Goal: Information Seeking & Learning: Learn about a topic

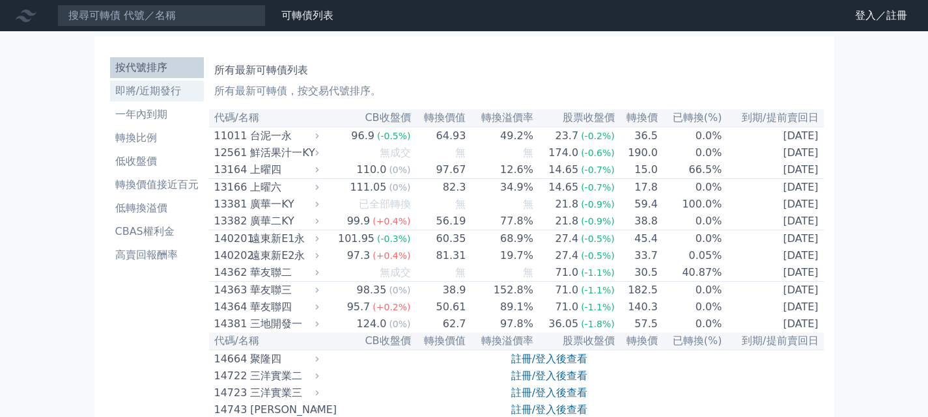
click at [138, 93] on li "即將/近期發行" at bounding box center [157, 91] width 94 height 16
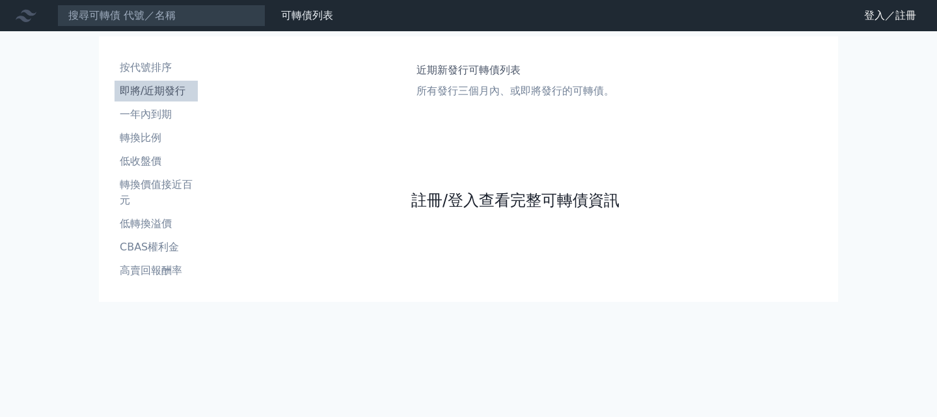
click at [553, 208] on link "註冊/登入查看完整可轉債資訊" at bounding box center [515, 200] width 208 height 21
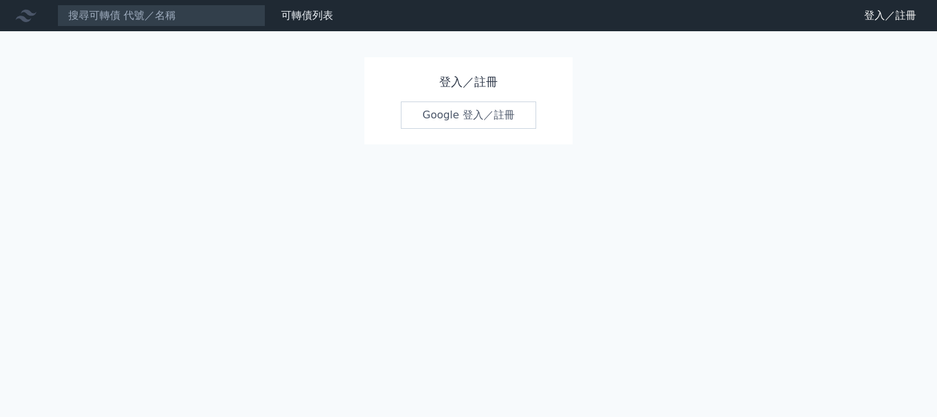
click at [448, 118] on link "Google 登入／註冊" at bounding box center [468, 115] width 135 height 27
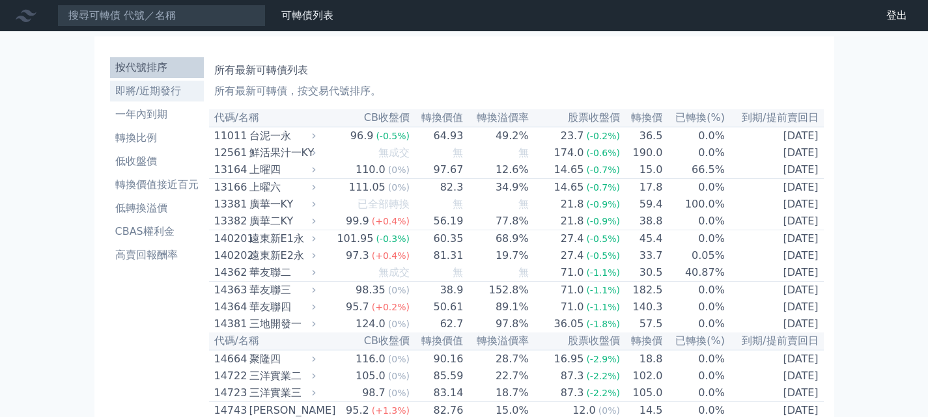
drag, startPoint x: 149, startPoint y: 86, endPoint x: 159, endPoint y: 86, distance: 9.8
click at [149, 86] on li "即將/近期發行" at bounding box center [157, 91] width 94 height 16
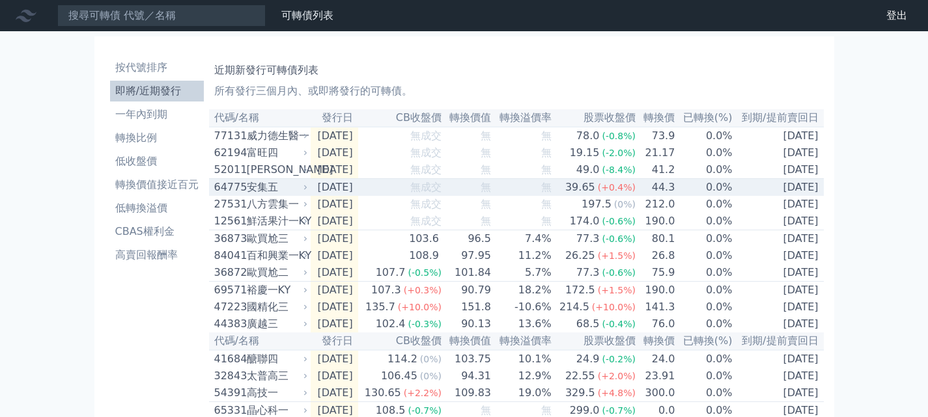
click at [254, 195] on div "安集五" at bounding box center [276, 188] width 59 height 16
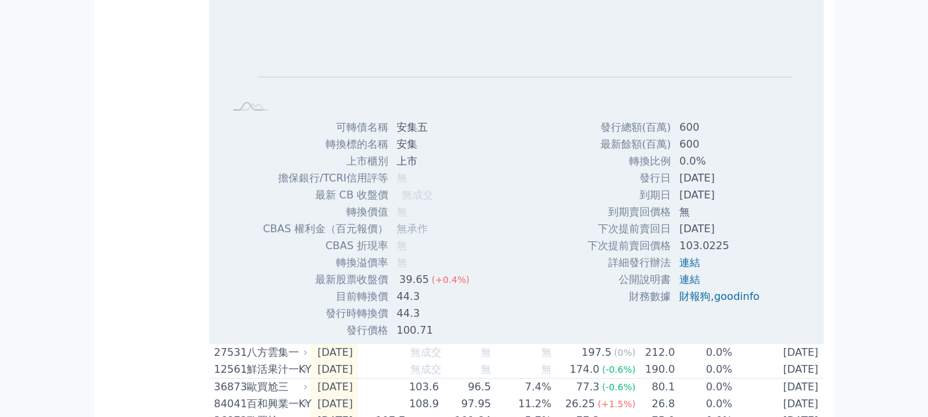
scroll to position [326, 0]
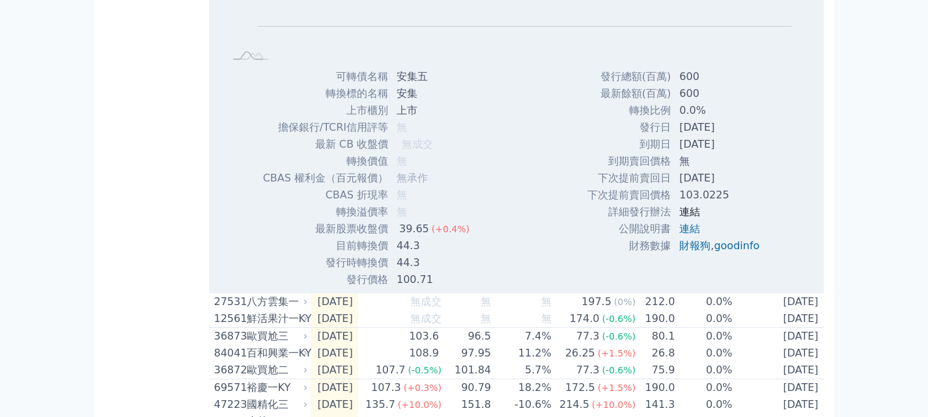
click at [684, 217] on link "連結" at bounding box center [689, 212] width 21 height 12
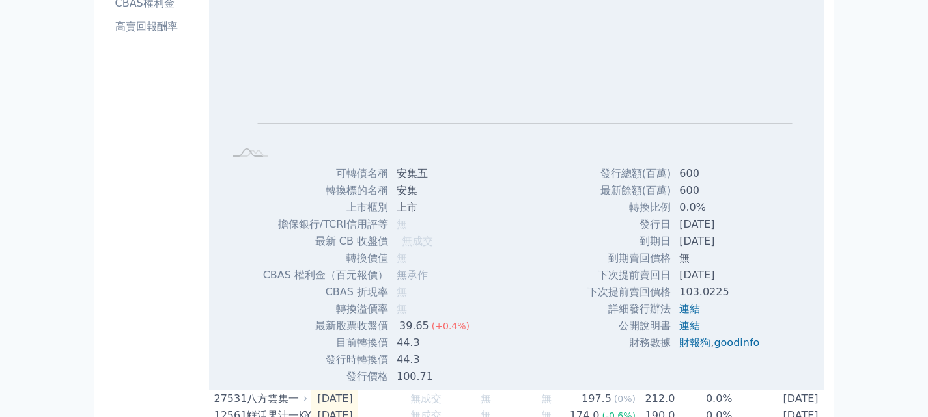
scroll to position [130, 0]
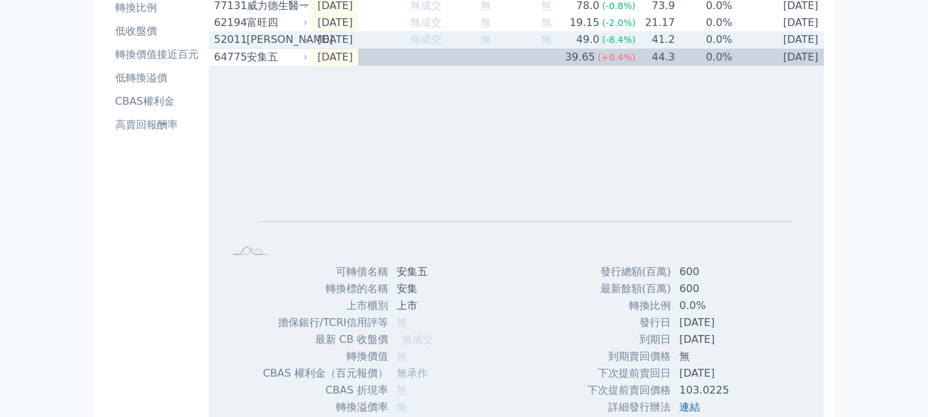
click at [256, 40] on div "[PERSON_NAME]" at bounding box center [276, 40] width 59 height 16
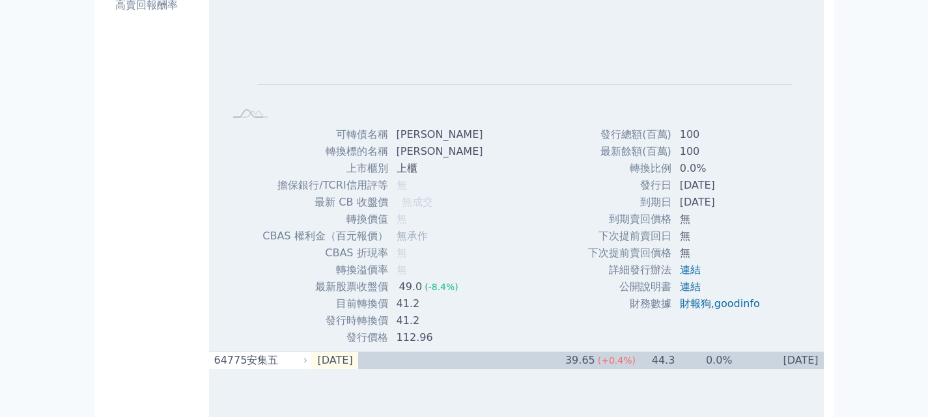
scroll to position [391, 0]
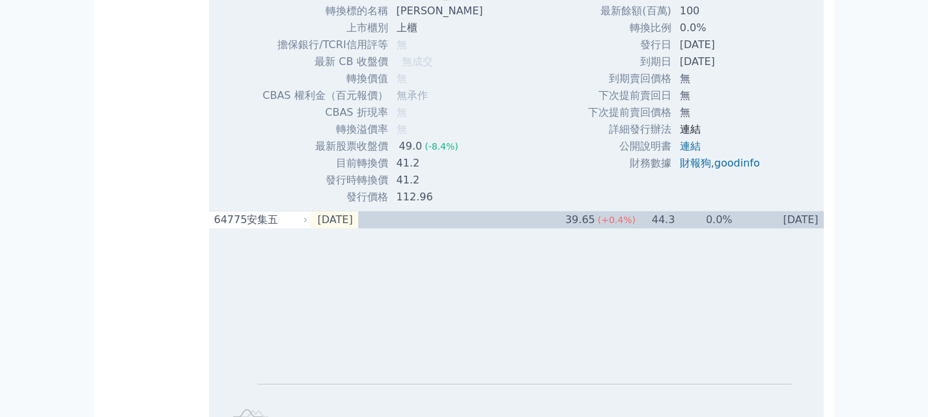
click at [685, 135] on link "連結" at bounding box center [690, 129] width 21 height 12
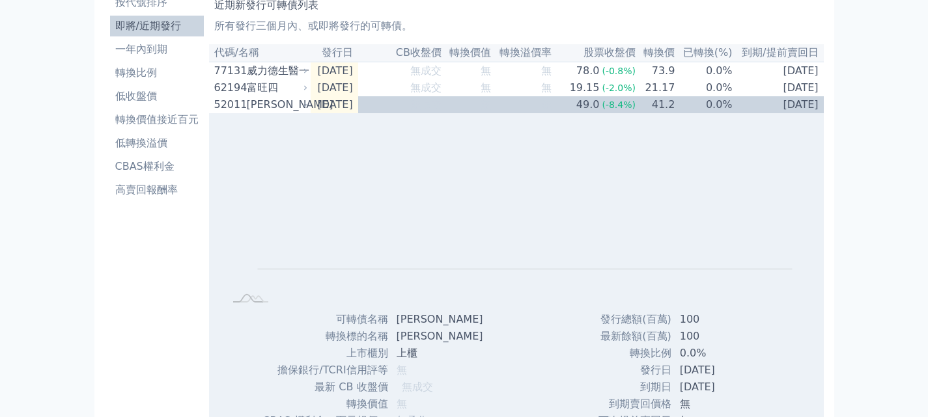
scroll to position [0, 0]
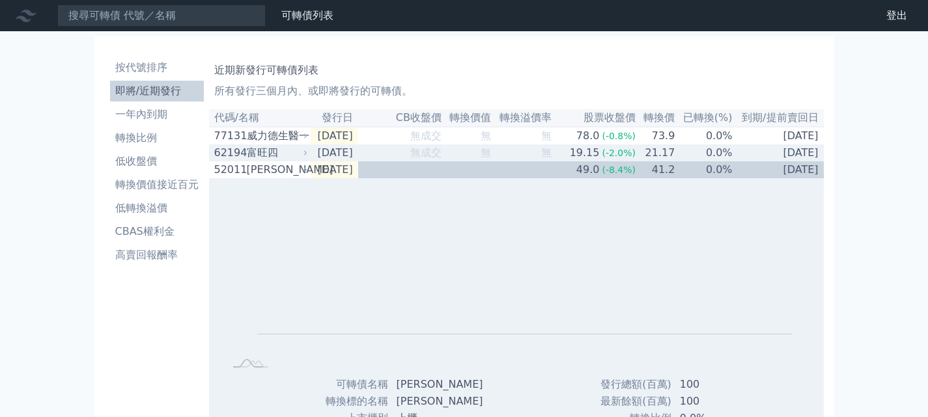
click at [262, 156] on div "富旺四" at bounding box center [276, 153] width 59 height 16
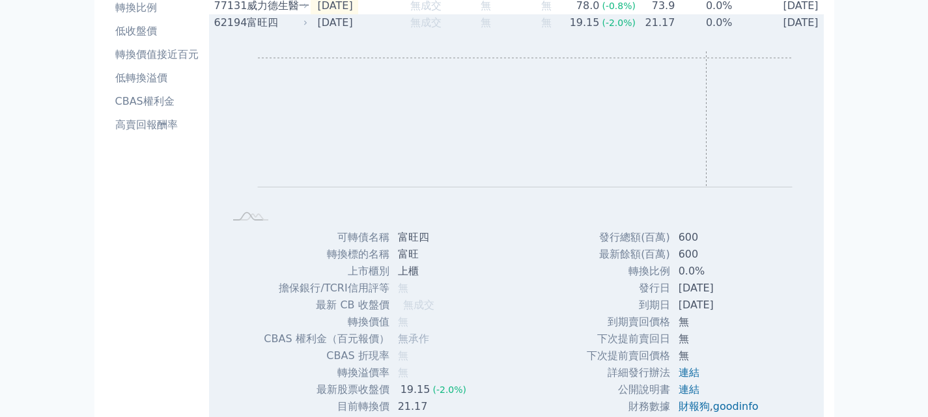
scroll to position [195, 0]
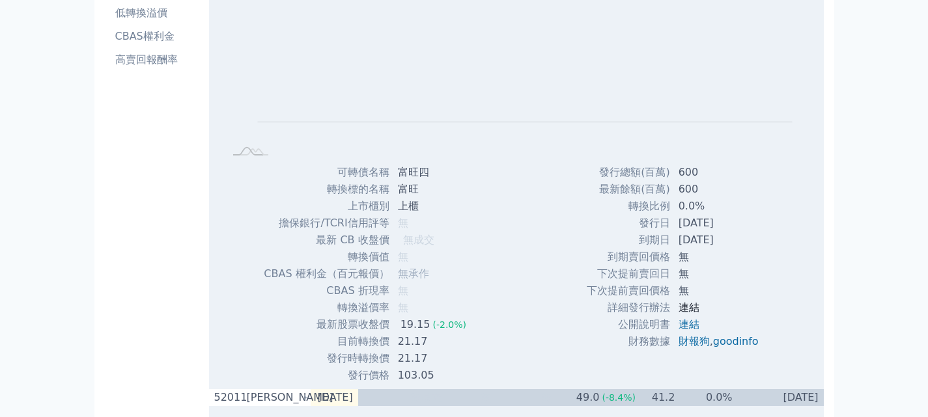
click at [680, 312] on link "連結" at bounding box center [688, 307] width 21 height 12
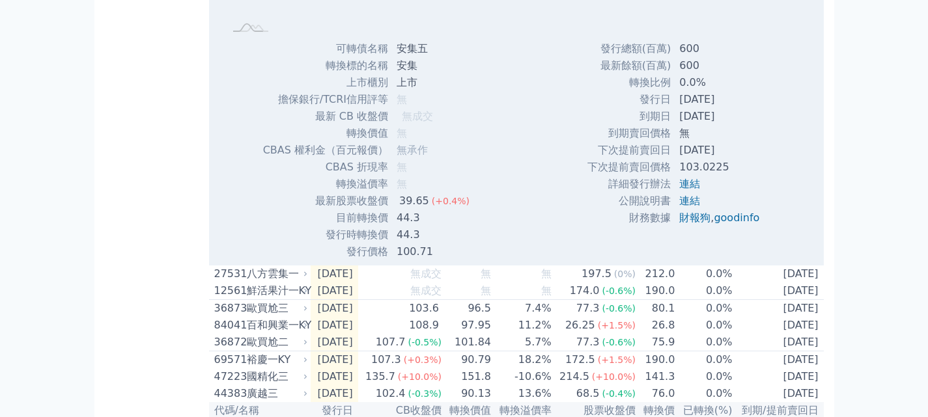
scroll to position [1237, 0]
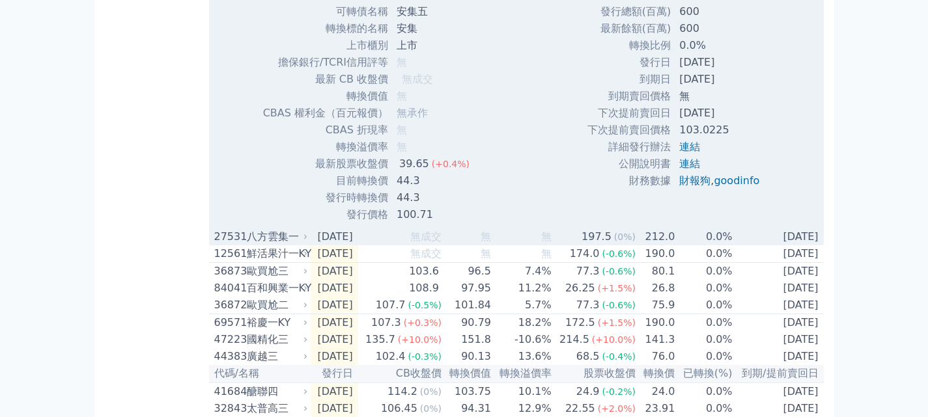
click at [262, 245] on div "八方雲集一" at bounding box center [276, 237] width 59 height 16
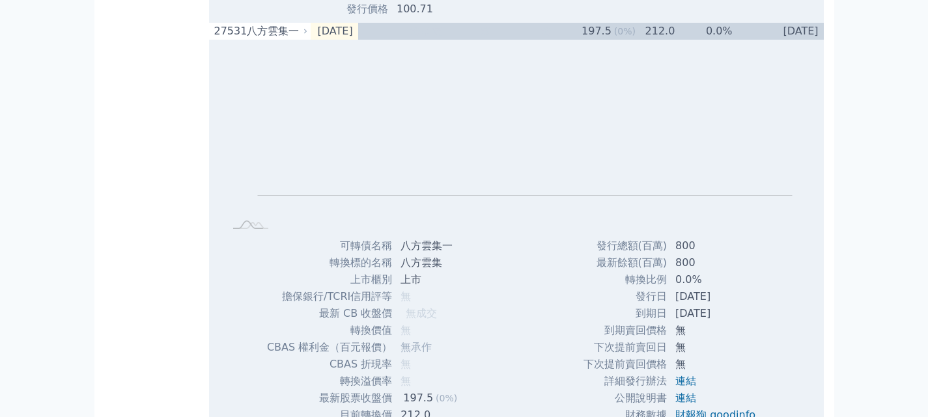
scroll to position [1562, 0]
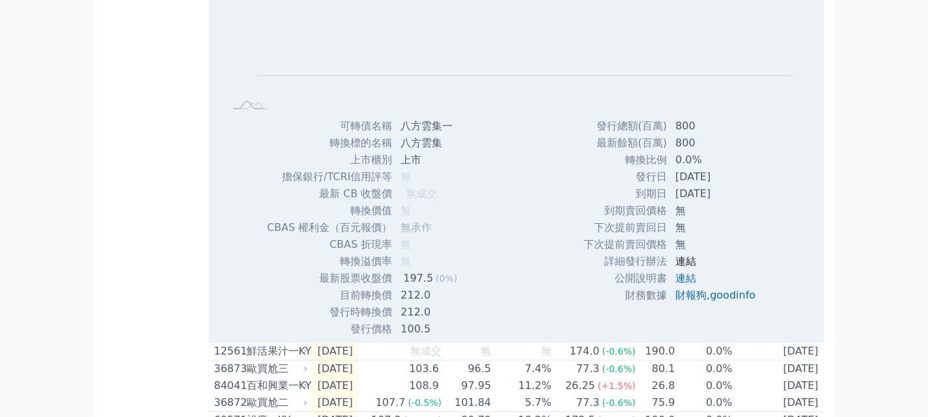
click at [678, 268] on link "連結" at bounding box center [685, 261] width 21 height 12
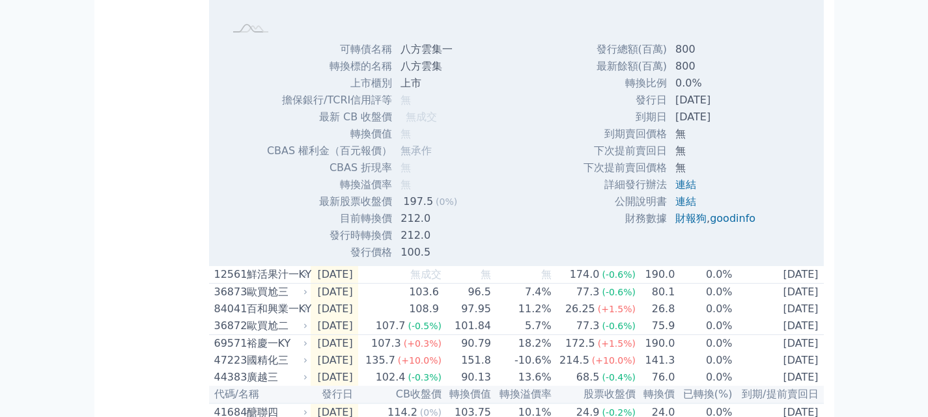
scroll to position [1693, 0]
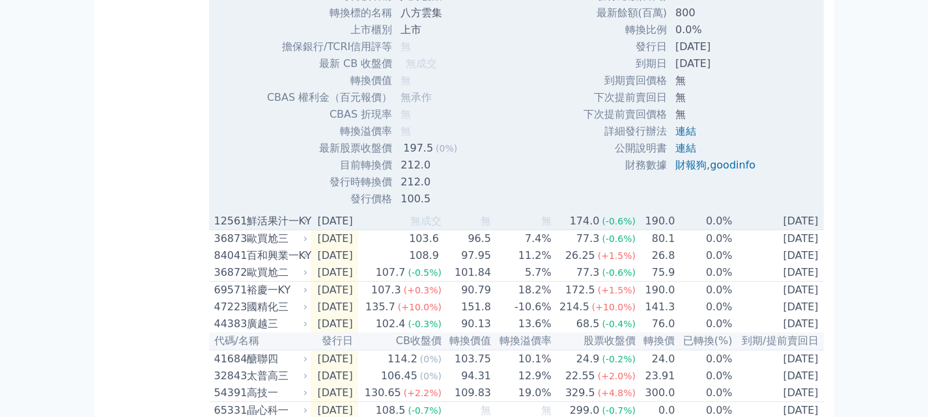
click at [270, 229] on div "鮮活果汁一KY" at bounding box center [276, 222] width 59 height 16
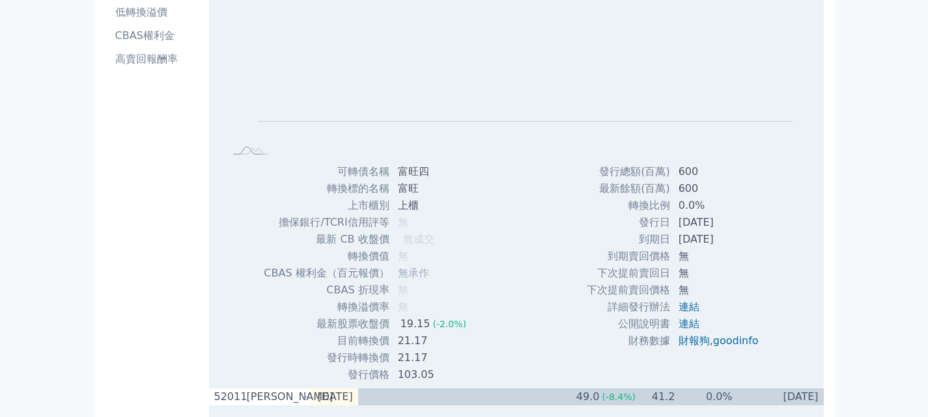
scroll to position [0, 0]
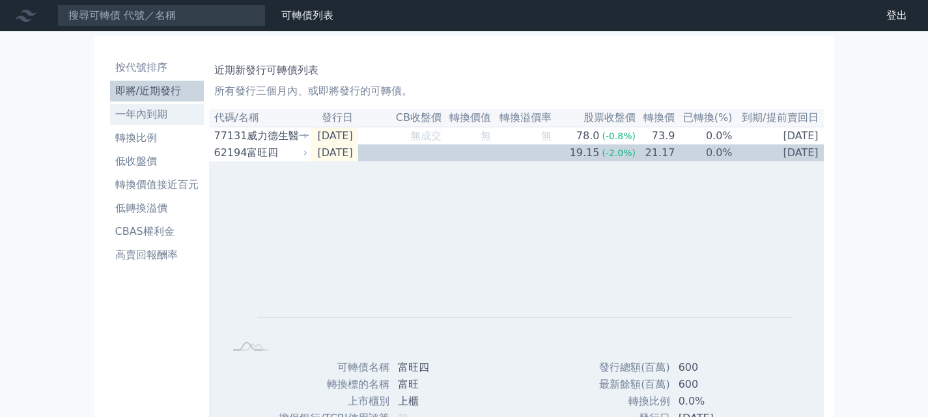
click at [145, 111] on li "一年內到期" at bounding box center [157, 115] width 94 height 16
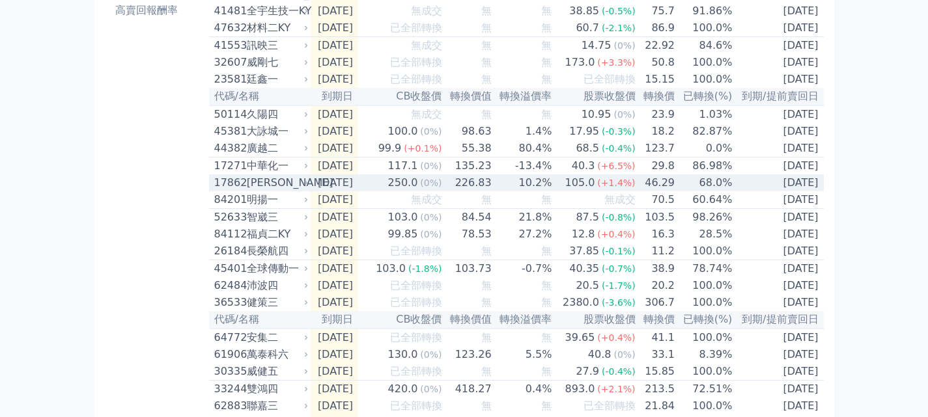
scroll to position [260, 0]
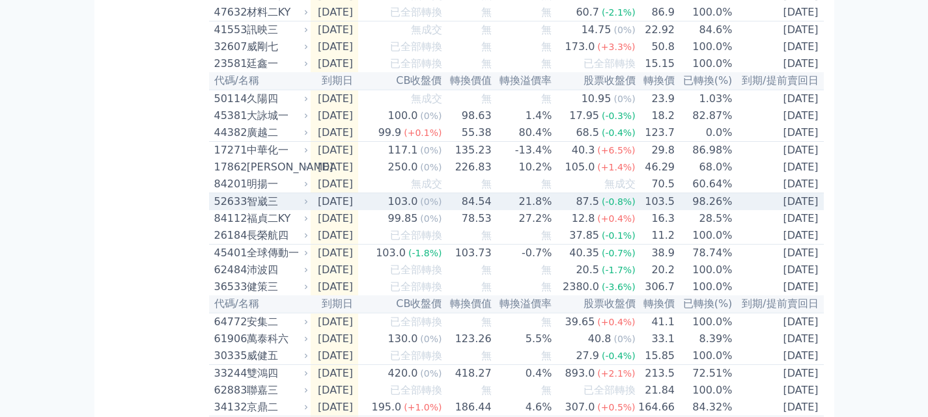
click at [247, 210] on div "智崴三" at bounding box center [276, 202] width 59 height 16
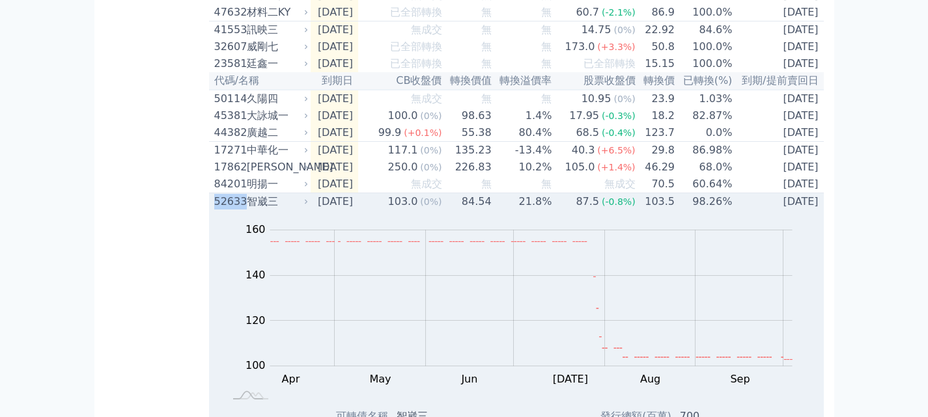
drag, startPoint x: 215, startPoint y: 229, endPoint x: 245, endPoint y: 229, distance: 29.3
click at [245, 210] on div "52633 [PERSON_NAME]" at bounding box center [258, 202] width 88 height 16
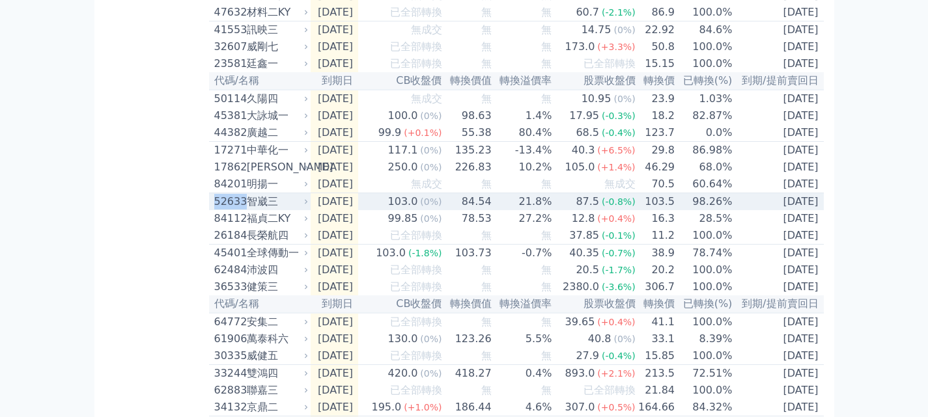
copy div "52633"
click at [265, 210] on div "智崴三" at bounding box center [276, 202] width 59 height 16
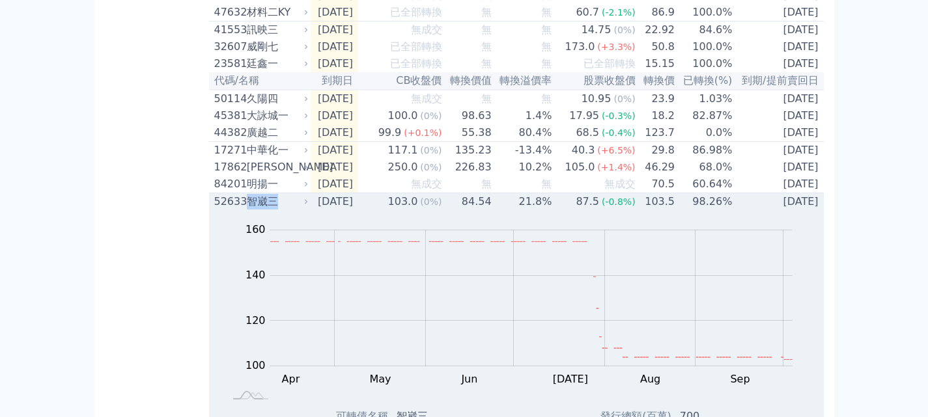
drag, startPoint x: 249, startPoint y: 228, endPoint x: 274, endPoint y: 228, distance: 24.7
click at [274, 210] on div "智崴三" at bounding box center [276, 202] width 59 height 16
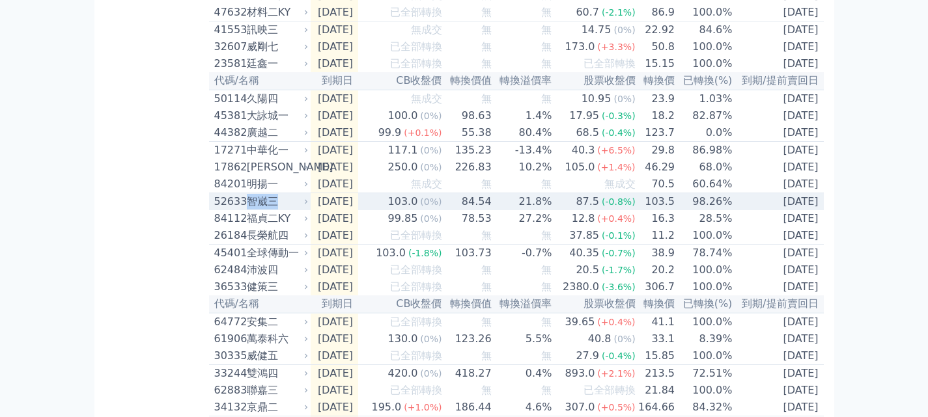
copy div "智崴三"
click at [249, 210] on div "智崴三" at bounding box center [276, 202] width 59 height 16
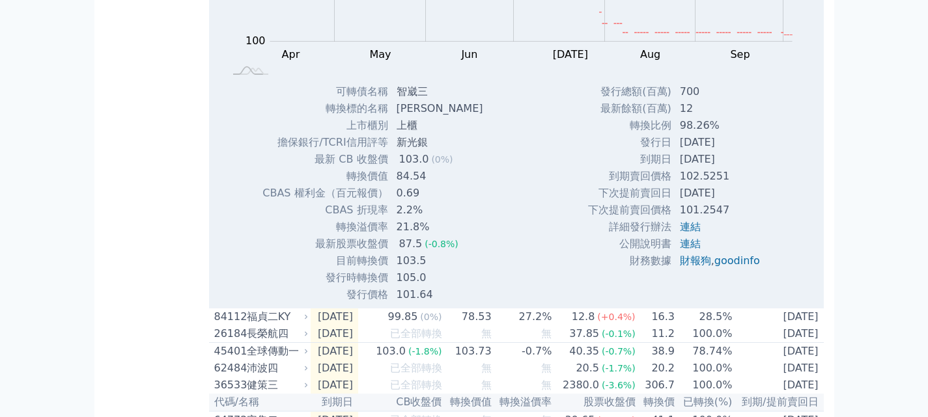
scroll to position [586, 0]
drag, startPoint x: 673, startPoint y: 172, endPoint x: 736, endPoint y: 169, distance: 63.2
click at [736, 150] on td "[DATE]" at bounding box center [721, 141] width 98 height 17
drag, startPoint x: 673, startPoint y: 185, endPoint x: 742, endPoint y: 185, distance: 68.4
click at [742, 167] on td "[DATE]" at bounding box center [721, 158] width 98 height 17
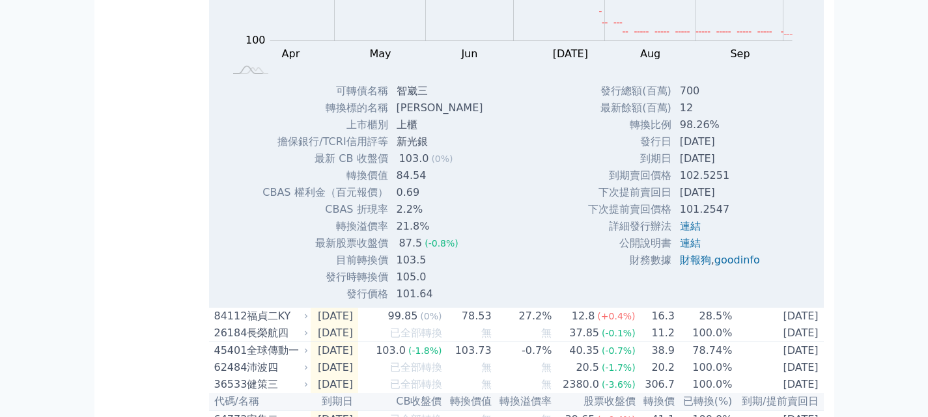
copy td "[DATE]"
drag, startPoint x: 673, startPoint y: 150, endPoint x: 725, endPoint y: 150, distance: 52.1
click at [725, 133] on td "98.26%" at bounding box center [721, 125] width 98 height 17
copy td "98.26%"
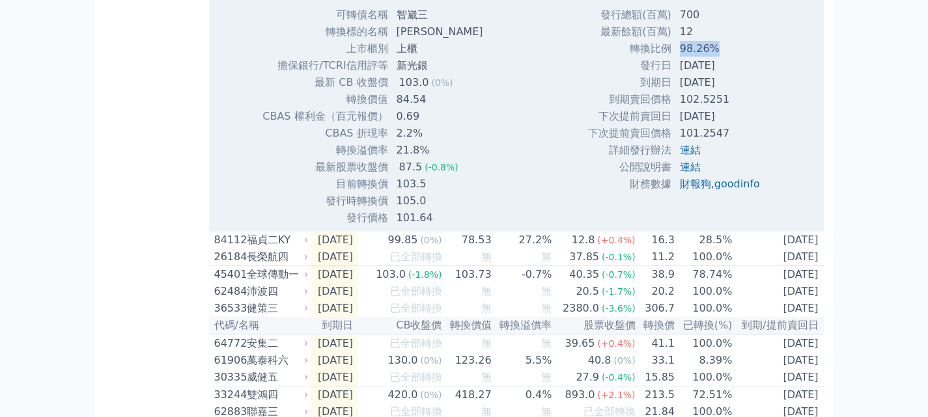
scroll to position [716, 0]
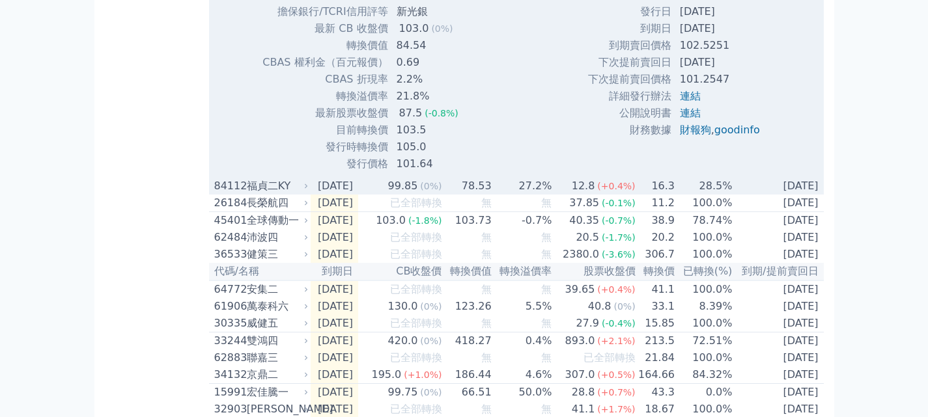
click at [266, 194] on div "福貞二KY" at bounding box center [276, 186] width 59 height 16
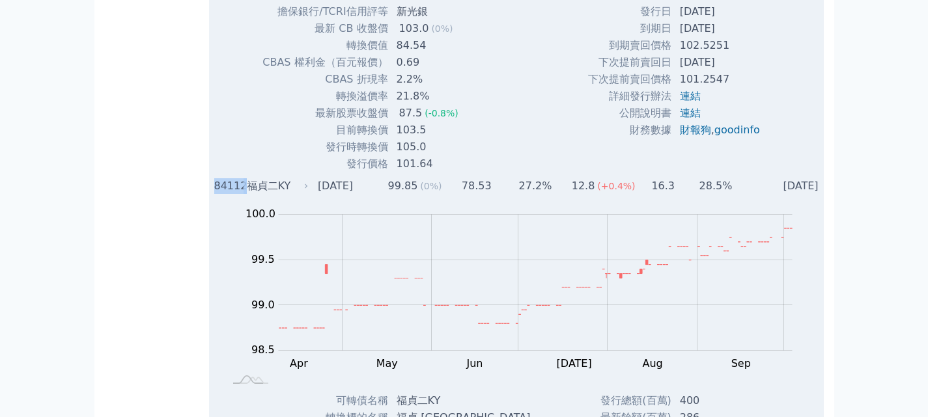
drag, startPoint x: 214, startPoint y: 212, endPoint x: 245, endPoint y: 216, distance: 31.6
click at [245, 194] on div "84112 福貞二KY" at bounding box center [258, 186] width 88 height 16
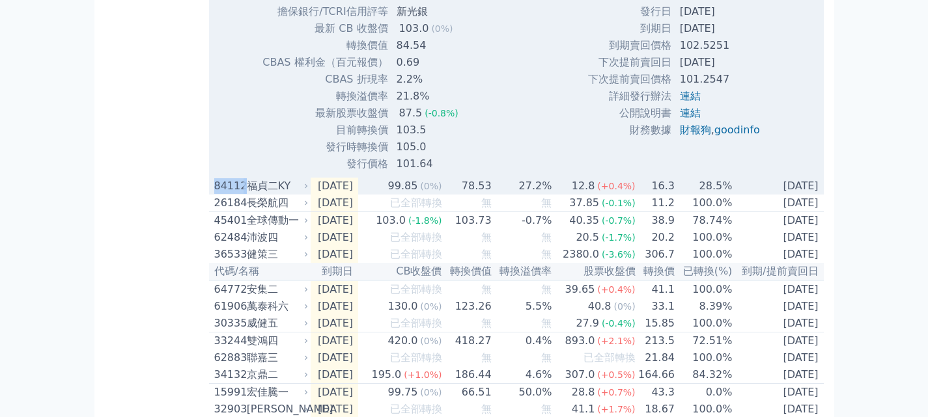
click at [245, 194] on div "84112 福貞二KY" at bounding box center [258, 186] width 88 height 16
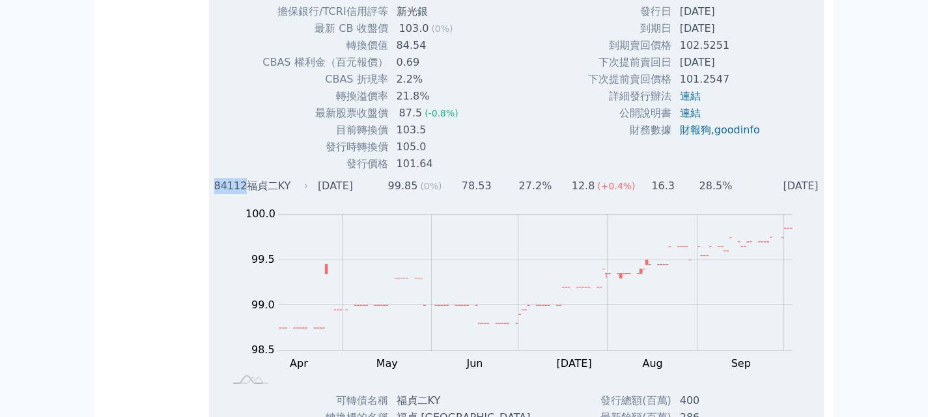
drag, startPoint x: 219, startPoint y: 212, endPoint x: 245, endPoint y: 212, distance: 25.4
click at [245, 195] on td "84112 福貞二KY" at bounding box center [260, 186] width 102 height 17
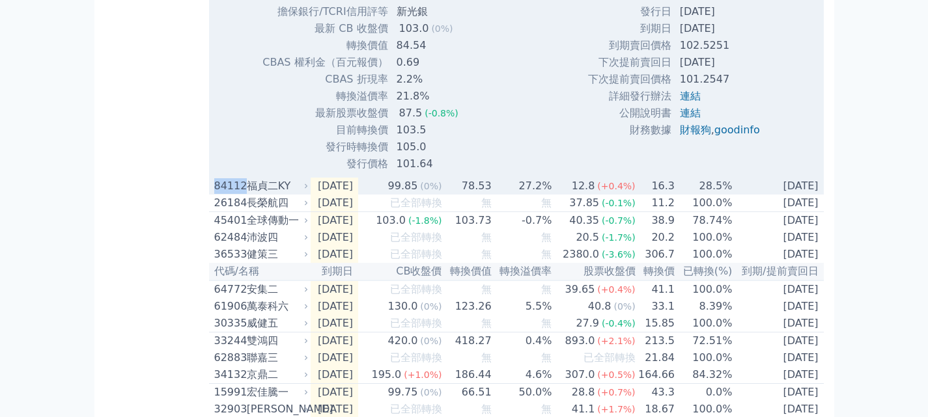
copy div "84112"
drag, startPoint x: 251, startPoint y: 213, endPoint x: 287, endPoint y: 213, distance: 36.5
click at [287, 194] on div "福貞二KY" at bounding box center [276, 186] width 59 height 16
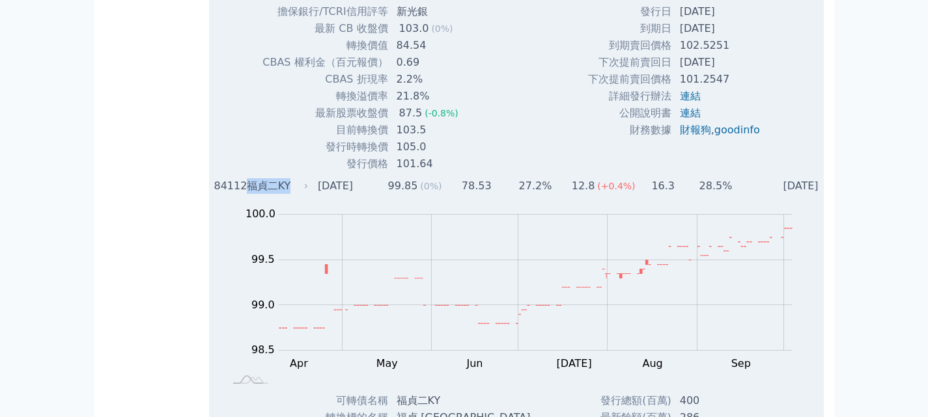
copy div "福貞二KY"
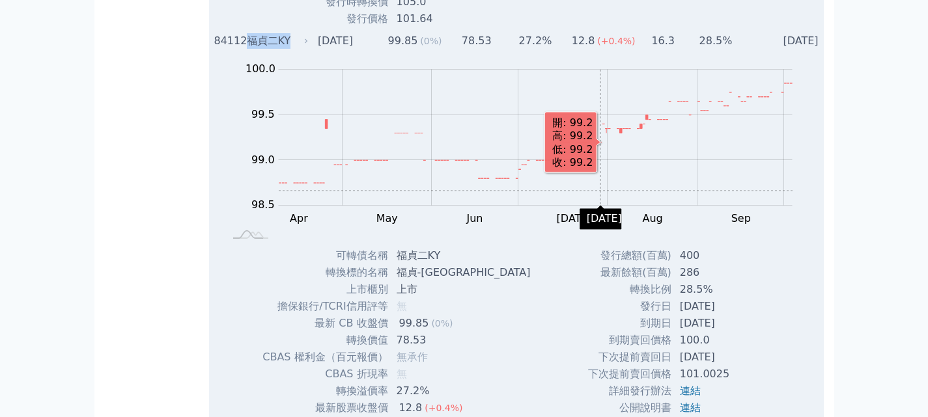
scroll to position [911, 0]
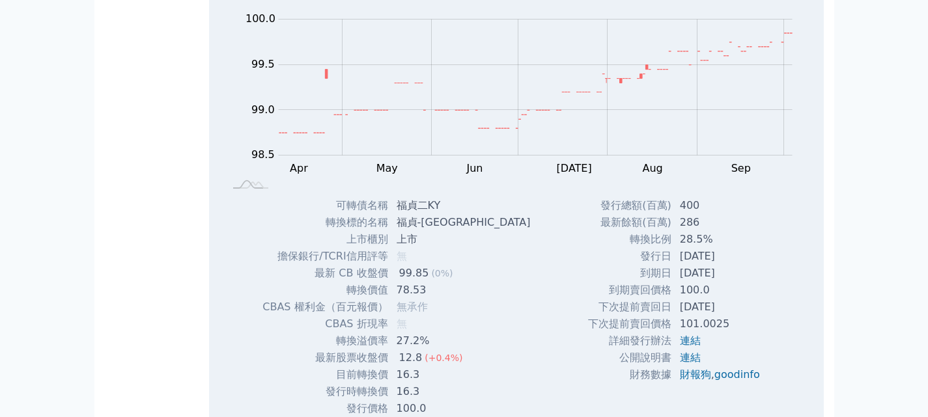
click at [677, 282] on td "[DATE]" at bounding box center [721, 273] width 98 height 17
drag, startPoint x: 671, startPoint y: 299, endPoint x: 745, endPoint y: 301, distance: 73.6
click at [745, 282] on td "[DATE]" at bounding box center [721, 273] width 98 height 17
copy td "[DATE]"
drag, startPoint x: 672, startPoint y: 275, endPoint x: 722, endPoint y: 270, distance: 50.5
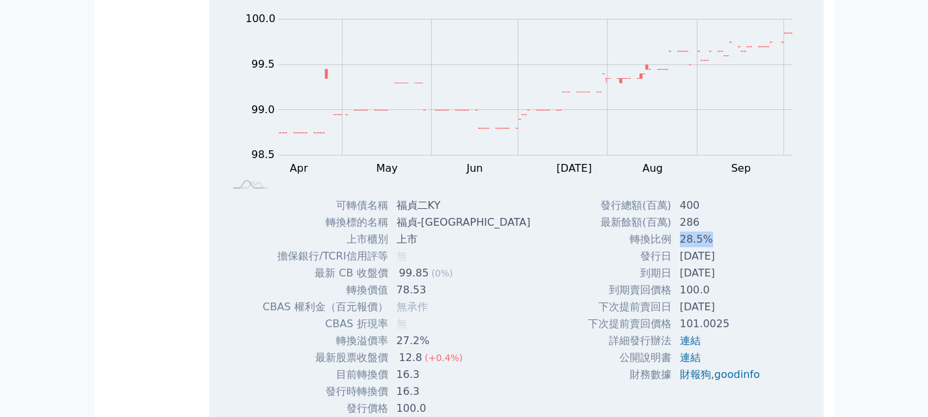
click at [722, 248] on td "28.5%" at bounding box center [721, 239] width 98 height 17
copy td "28.5%"
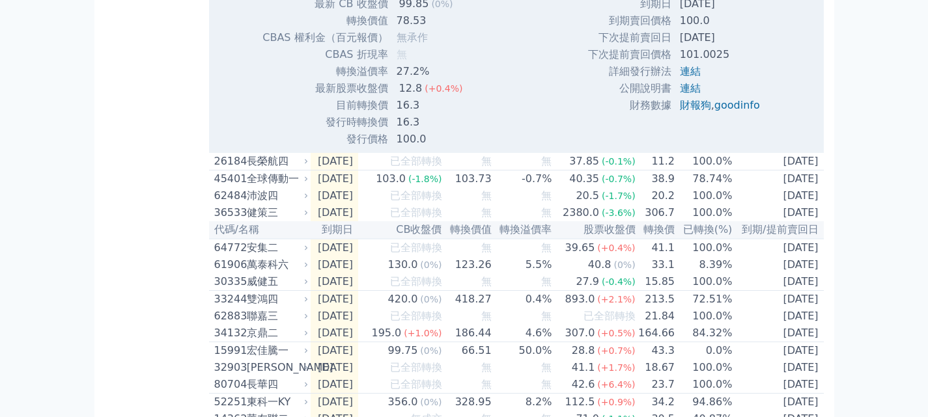
scroll to position [1237, 0]
